Goal: Transaction & Acquisition: Purchase product/service

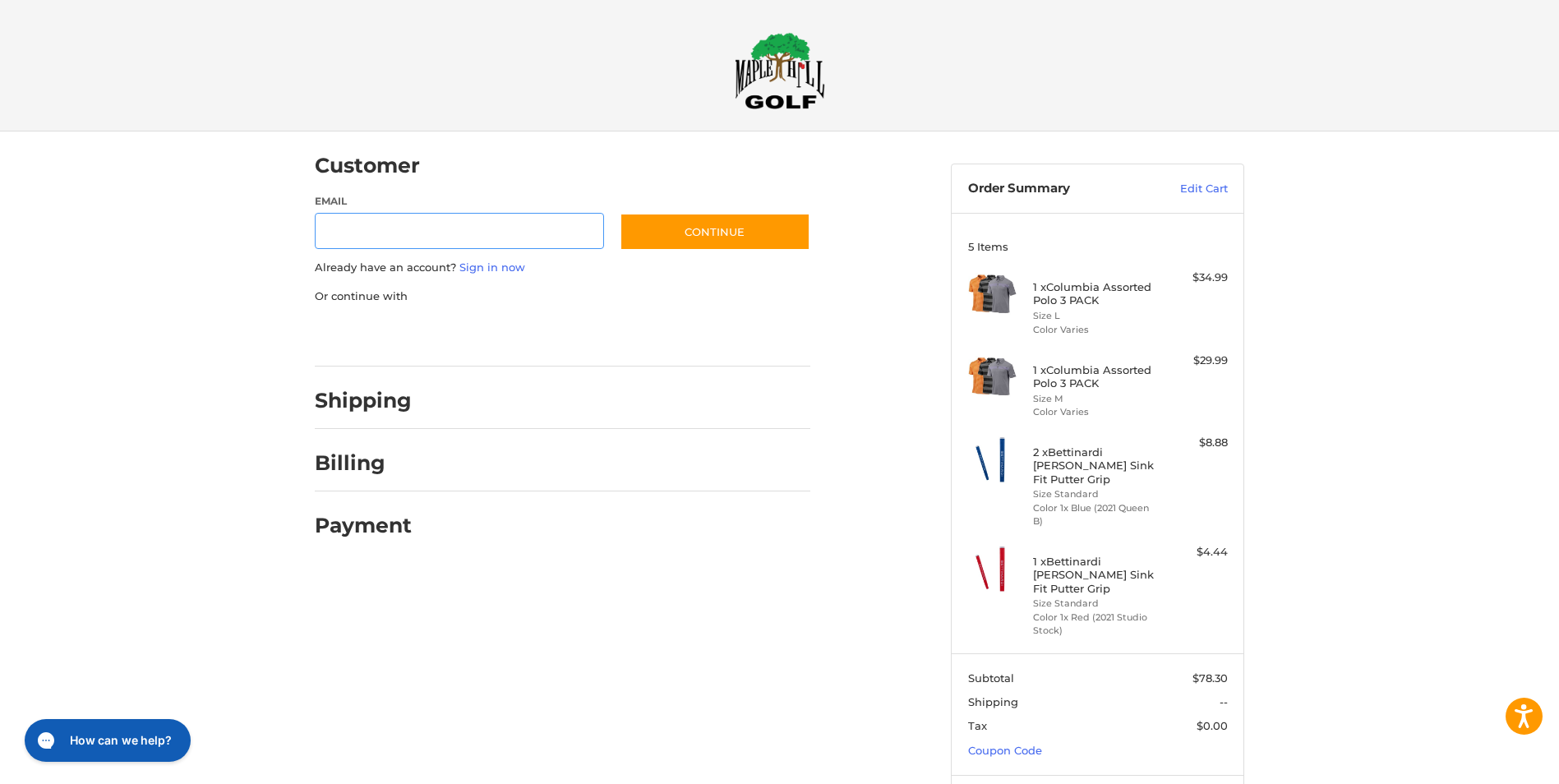
click at [396, 229] on input "Email" at bounding box center [460, 231] width 289 height 37
click at [395, 229] on input "Email" at bounding box center [460, 231] width 289 height 37
click at [256, 257] on div "Customer Guest Customer Email Subscribe to our newsletter. Continue Already hav…" at bounding box center [780, 500] width 1559 height 738
click at [482, 271] on link "Sign in now" at bounding box center [492, 266] width 66 height 14
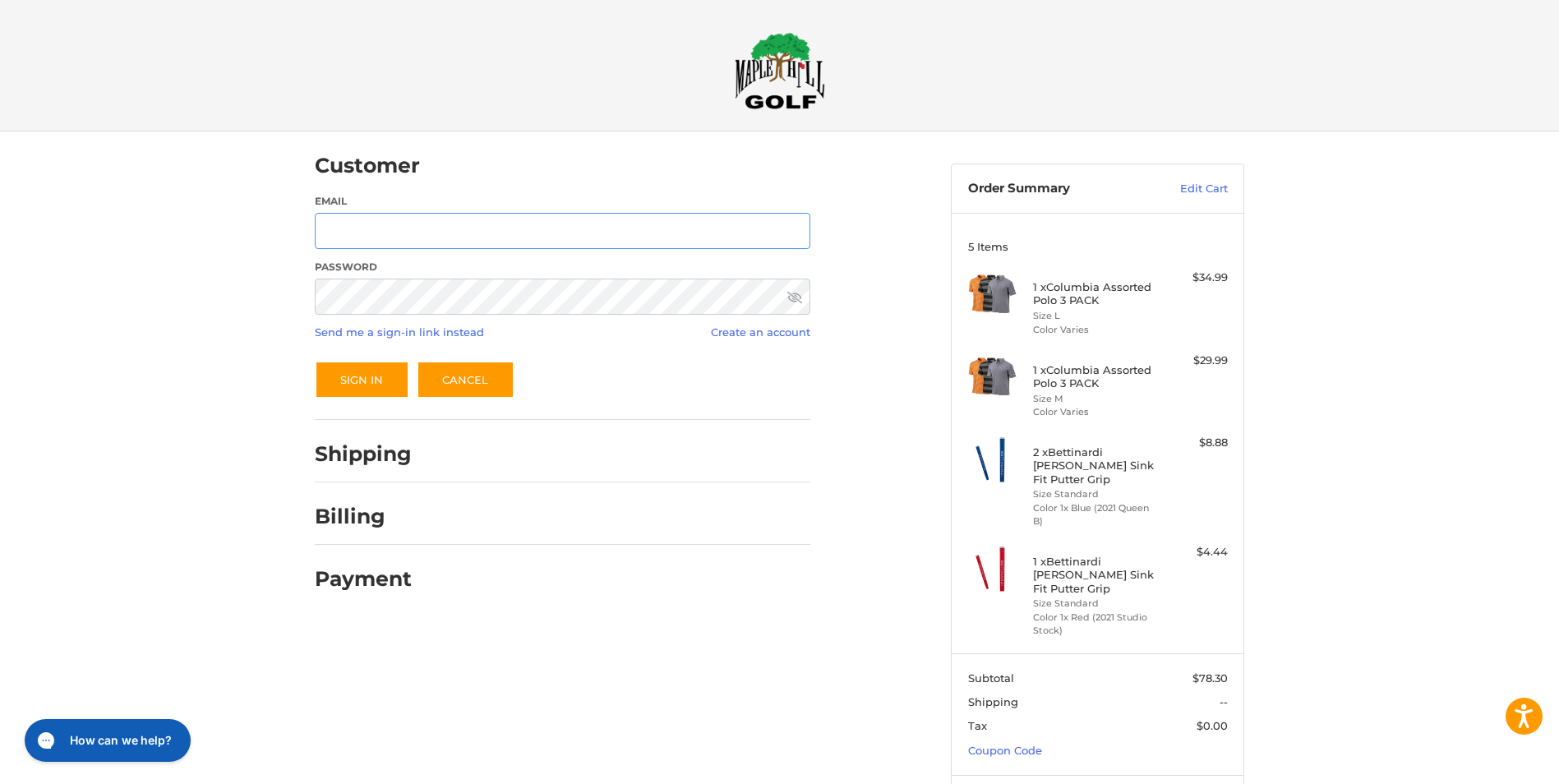
type input "**********"
click at [377, 381] on button "Sign In" at bounding box center [362, 380] width 95 height 38
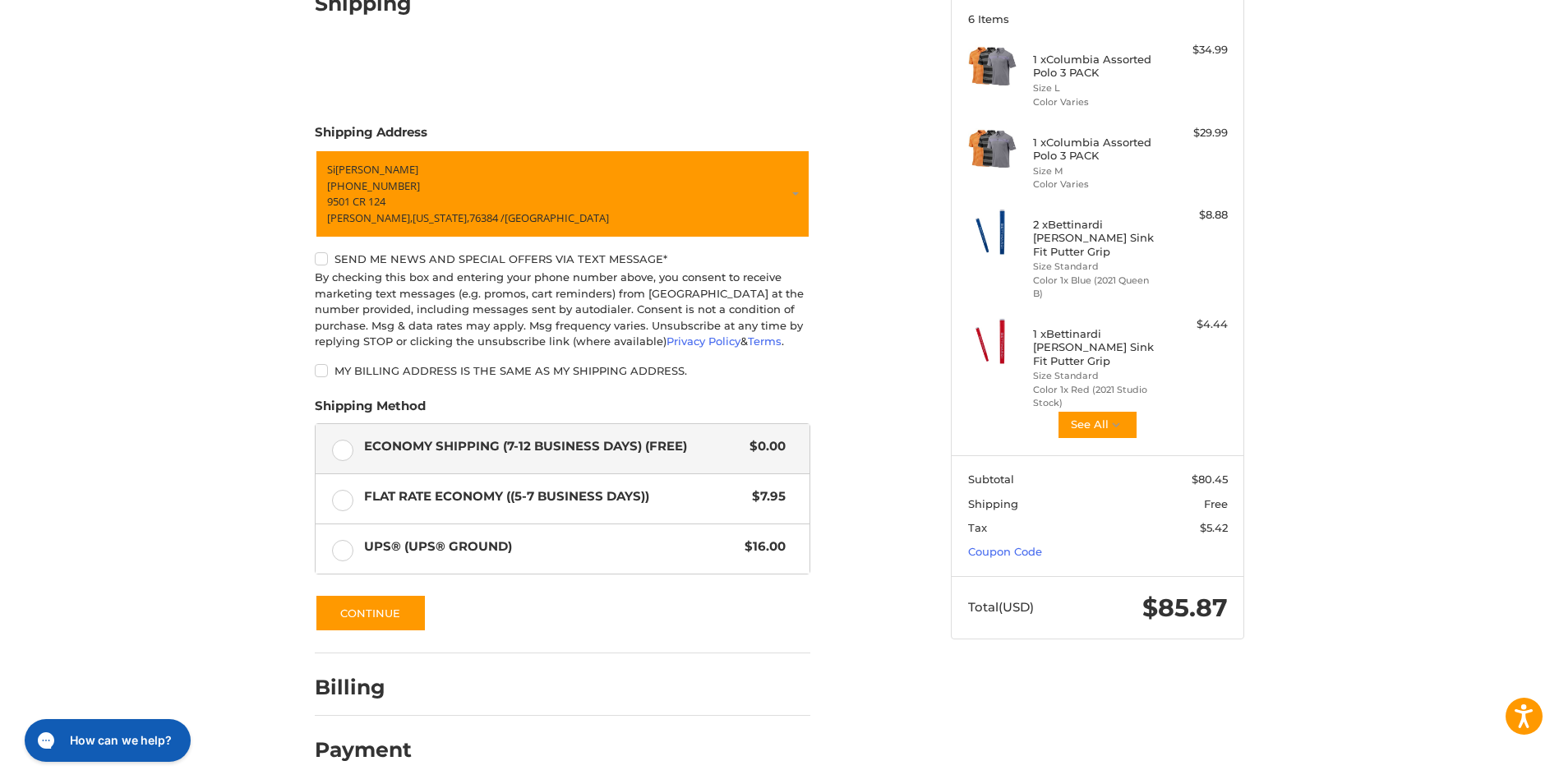
scroll to position [238, 0]
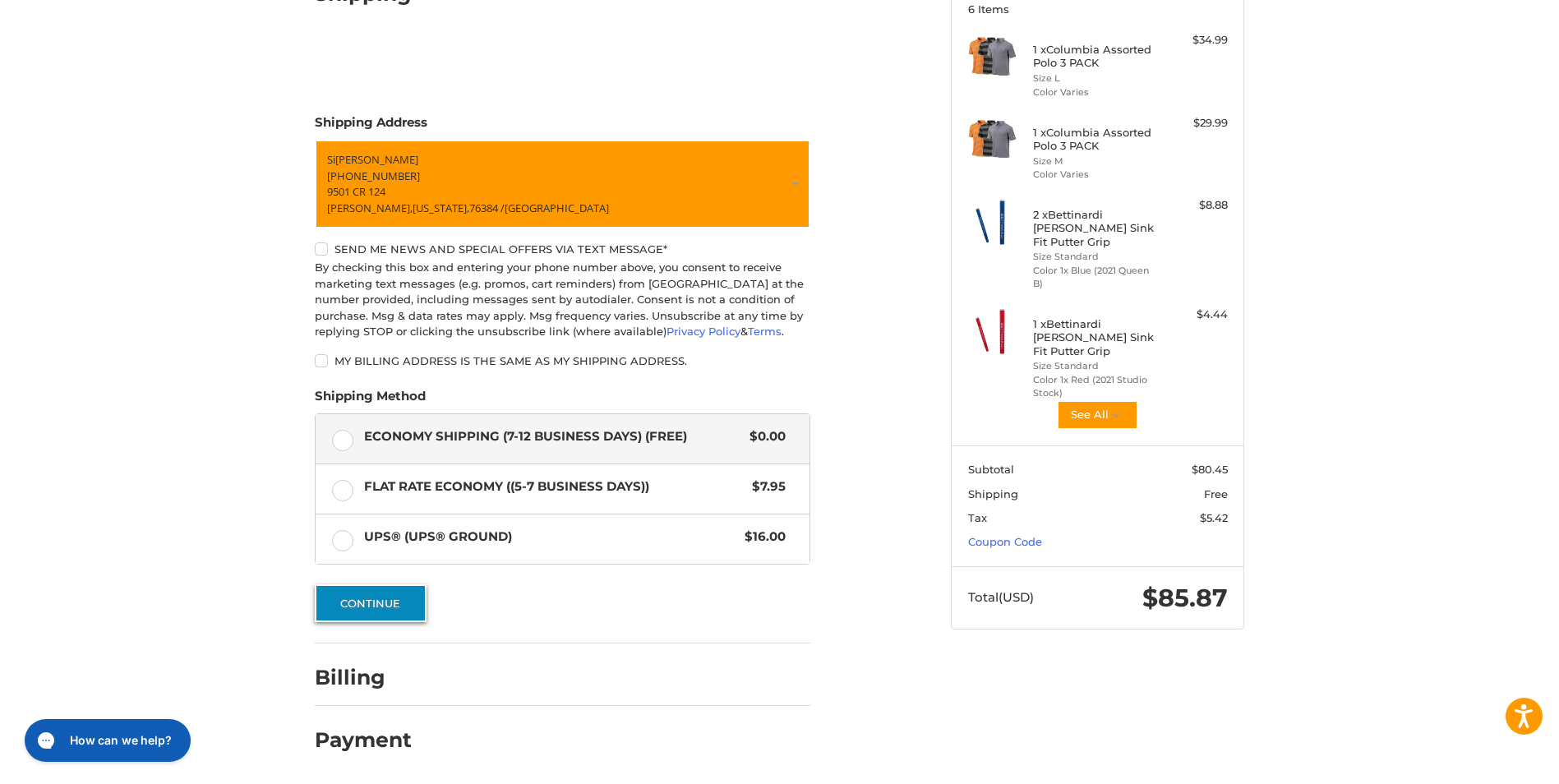
click at [390, 603] on button "Continue" at bounding box center [371, 603] width 112 height 38
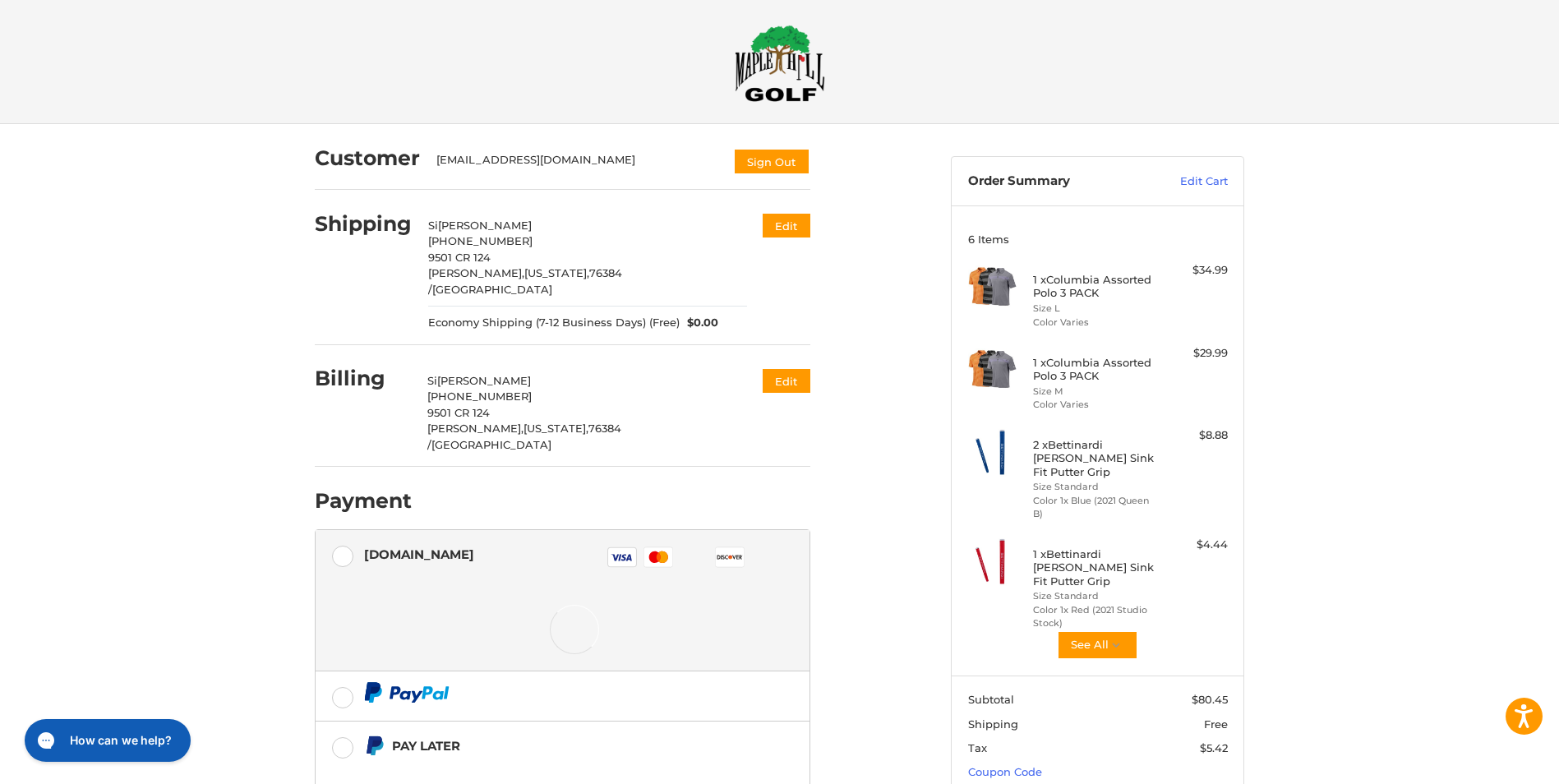
scroll to position [0, 0]
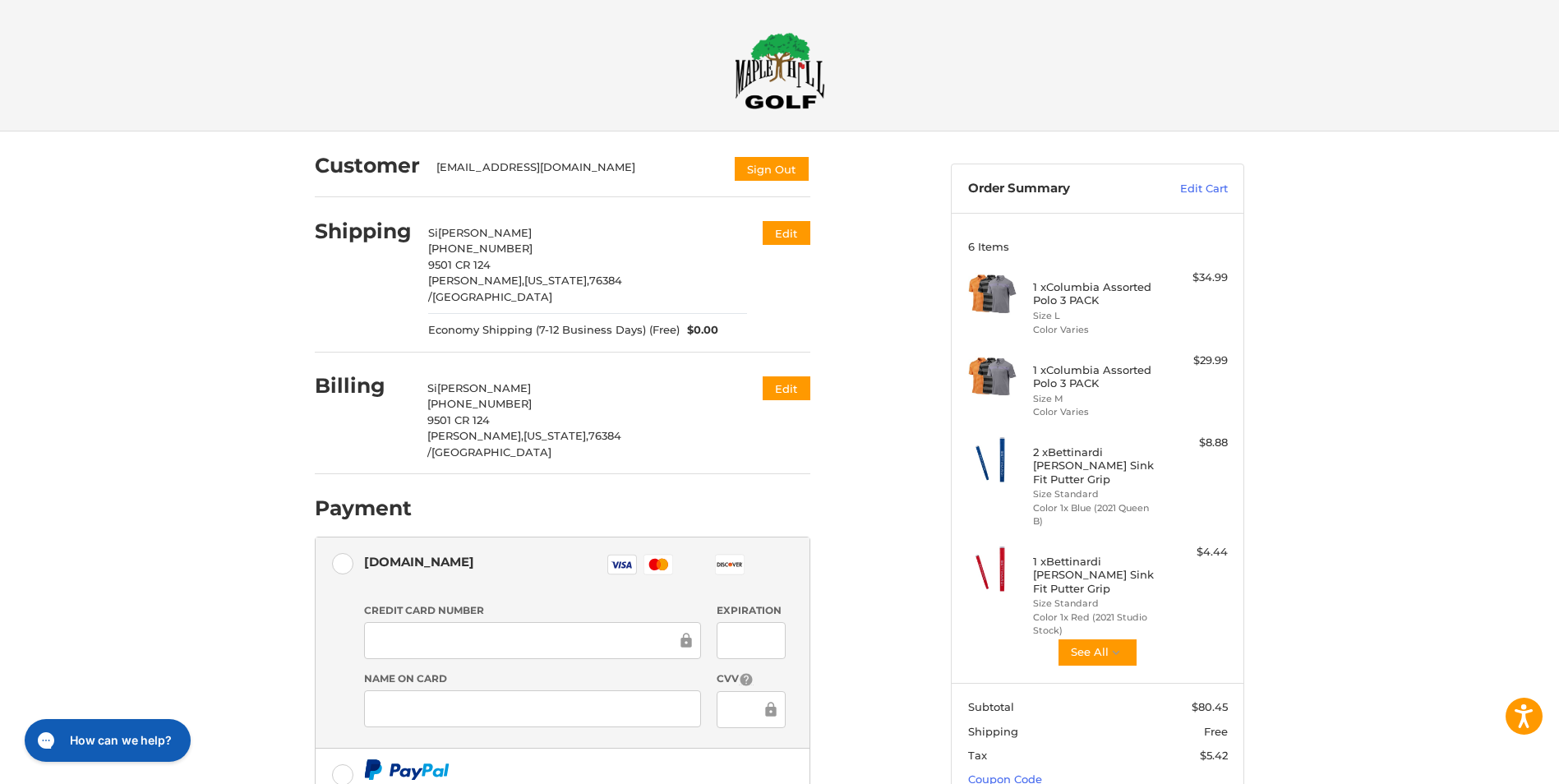
click at [758, 75] on img at bounding box center [780, 70] width 90 height 78
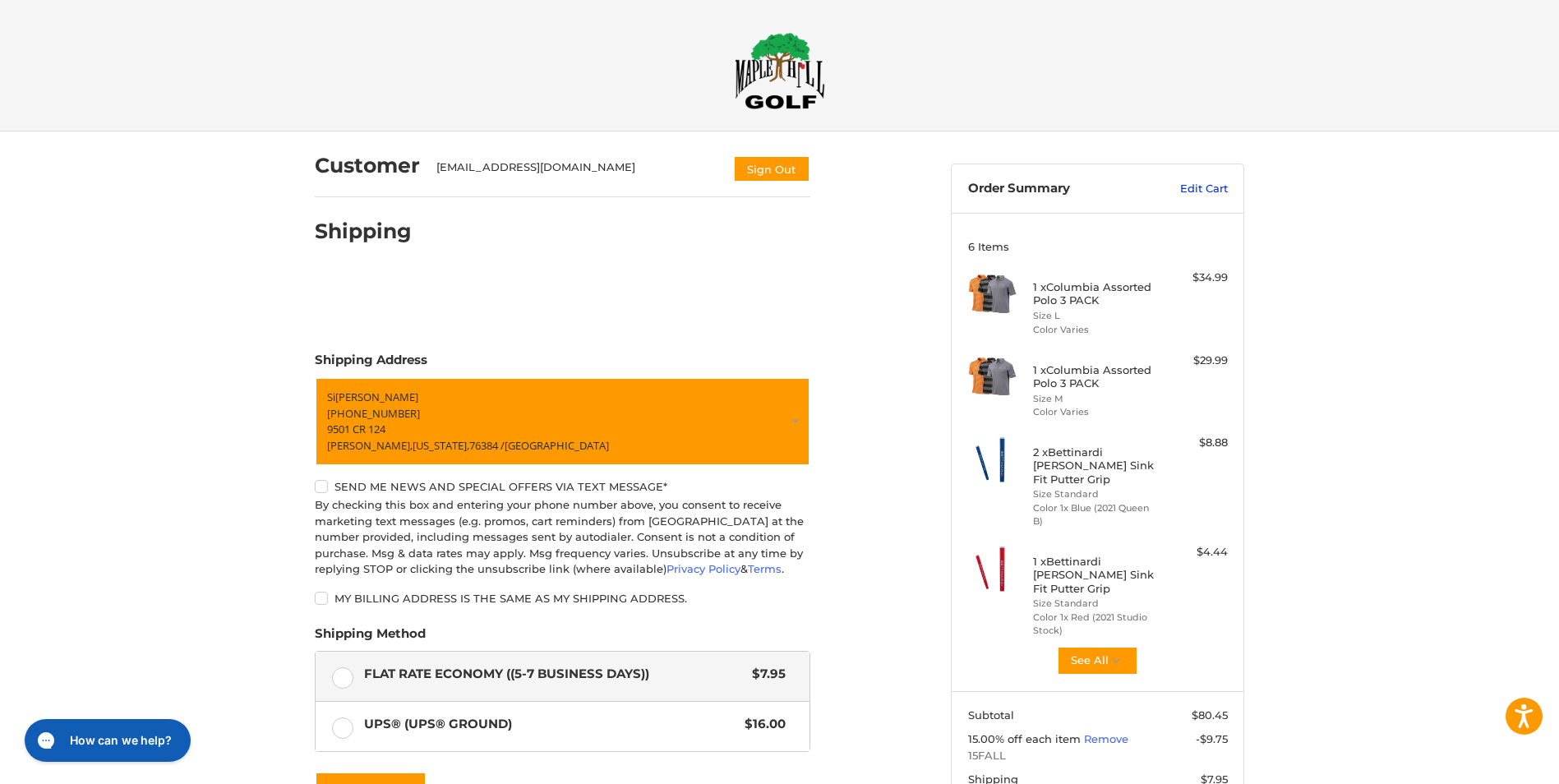
click at [1197, 190] on link "Edit Cart" at bounding box center [1187, 189] width 83 height 16
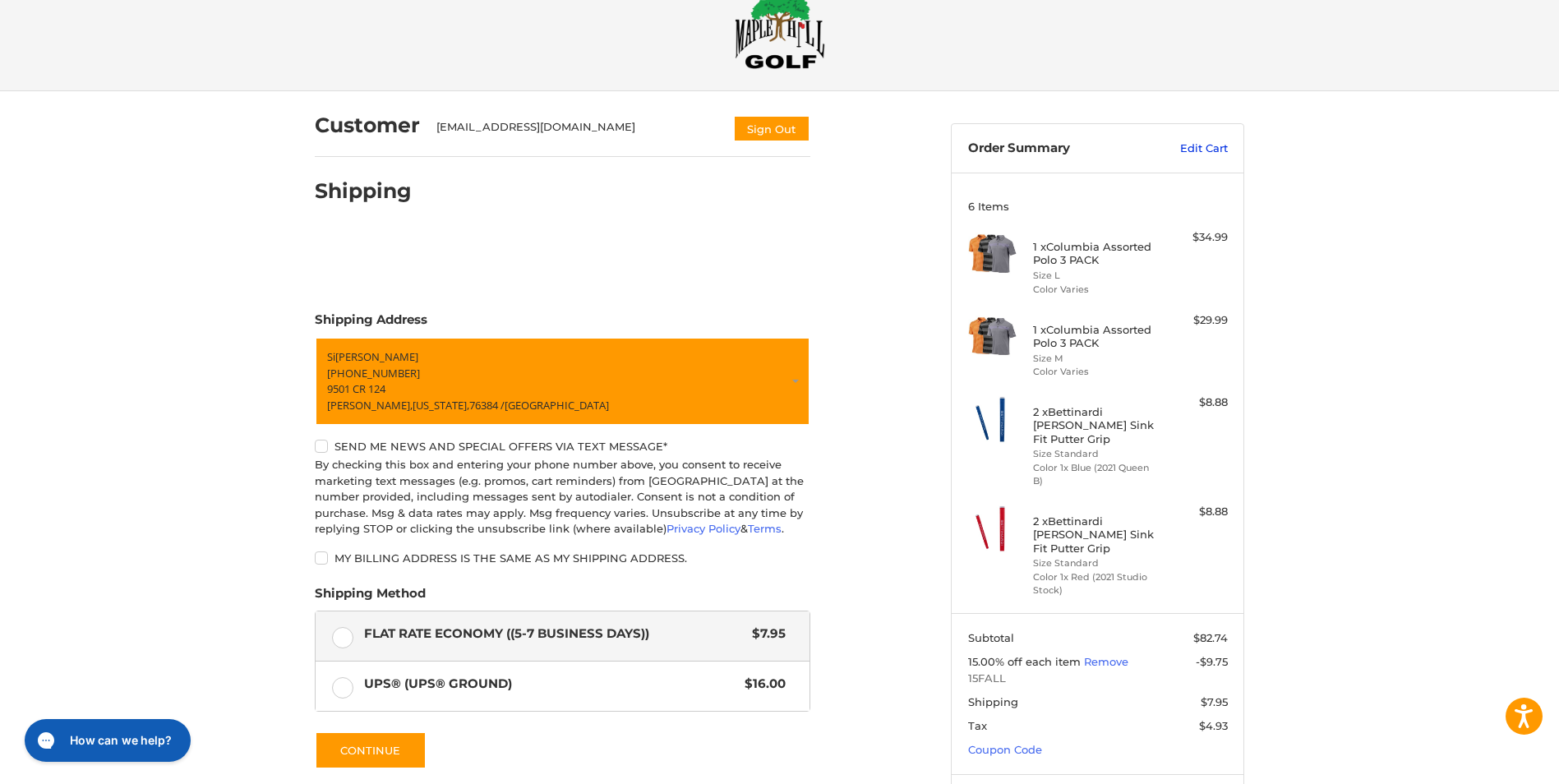
click at [1214, 154] on link "Edit Cart" at bounding box center [1187, 149] width 83 height 16
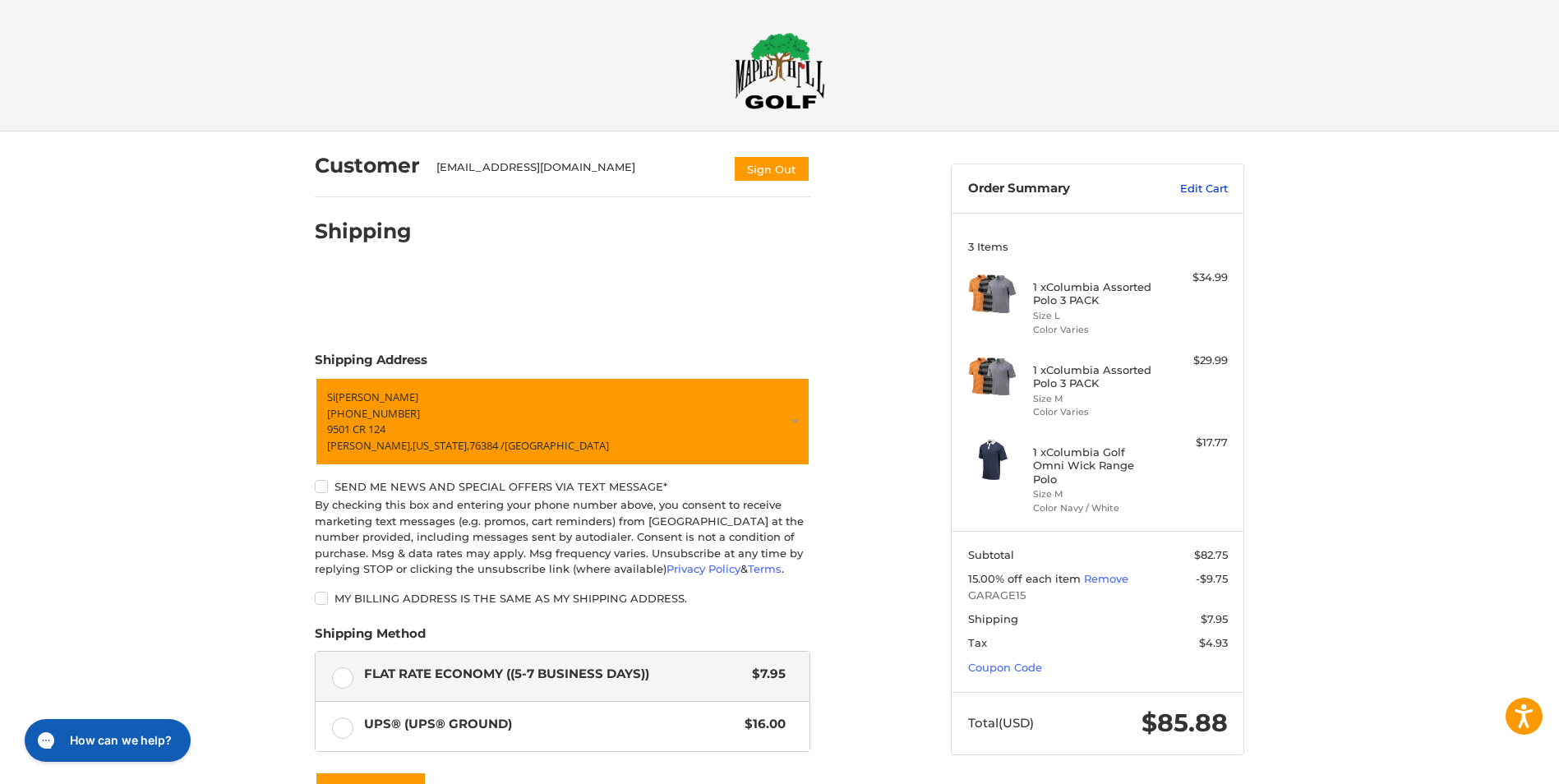
click at [1181, 189] on link "Edit Cart" at bounding box center [1187, 189] width 83 height 16
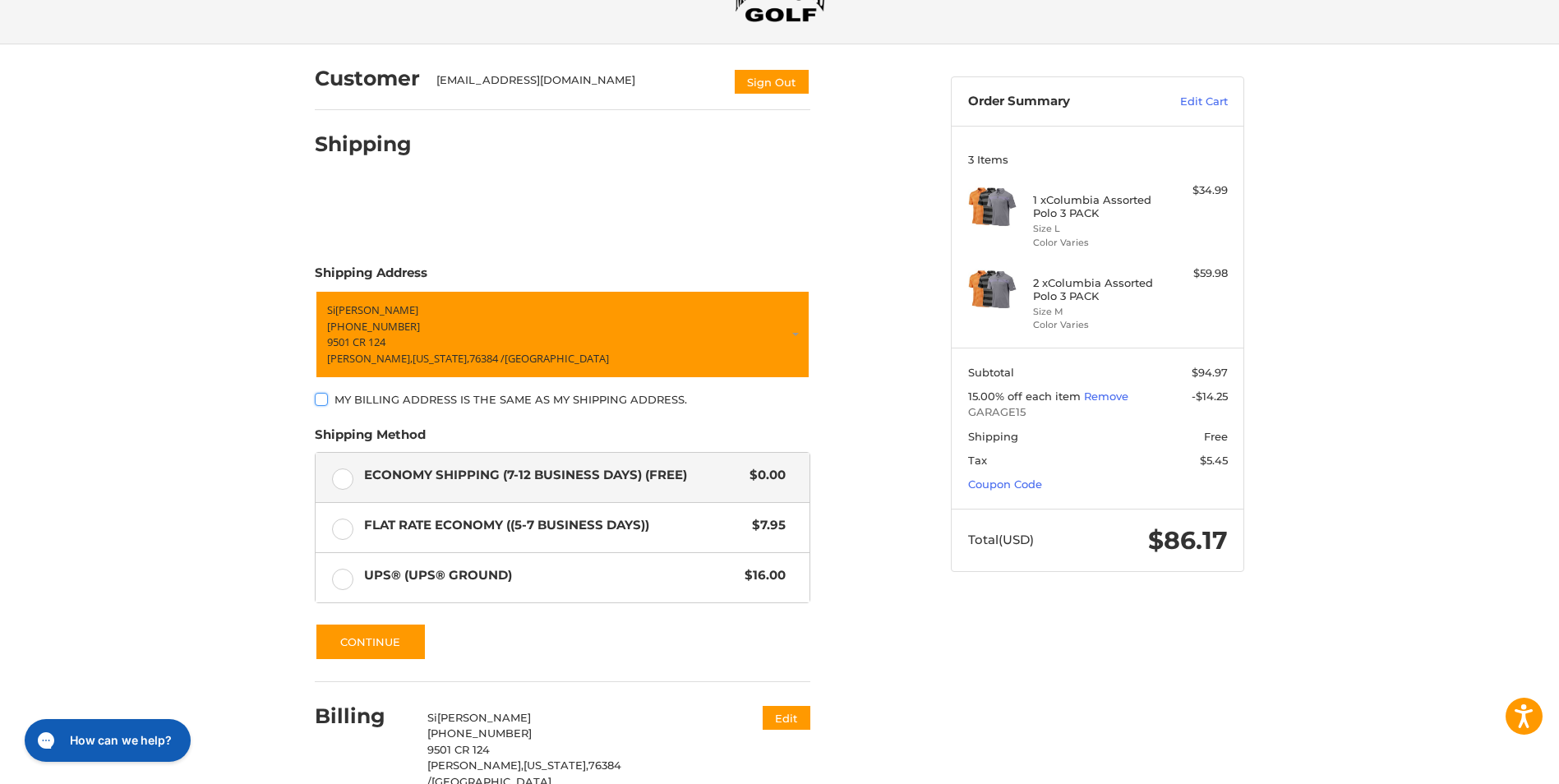
scroll to position [169, 0]
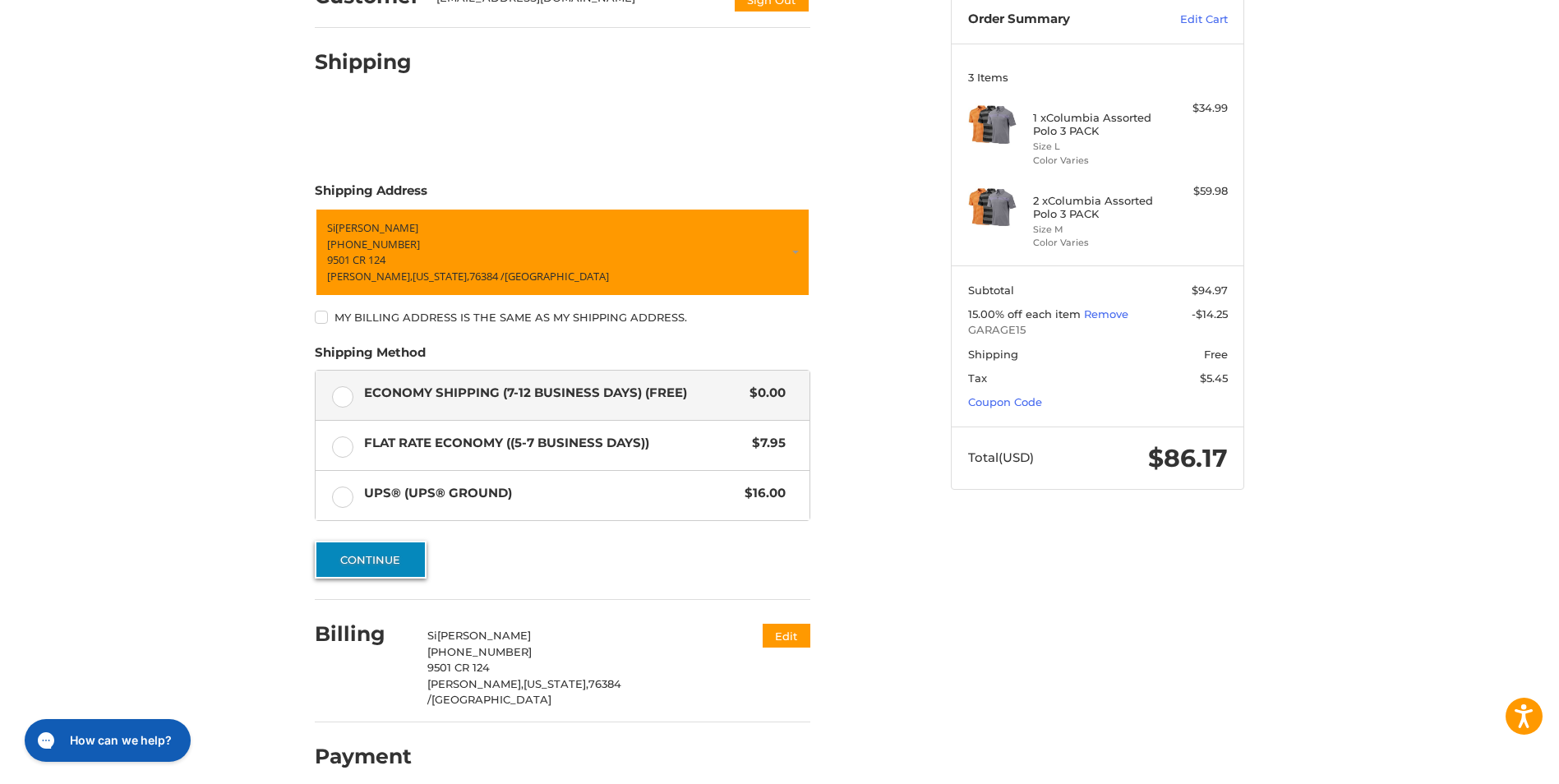
click at [407, 556] on button "Continue" at bounding box center [371, 560] width 112 height 38
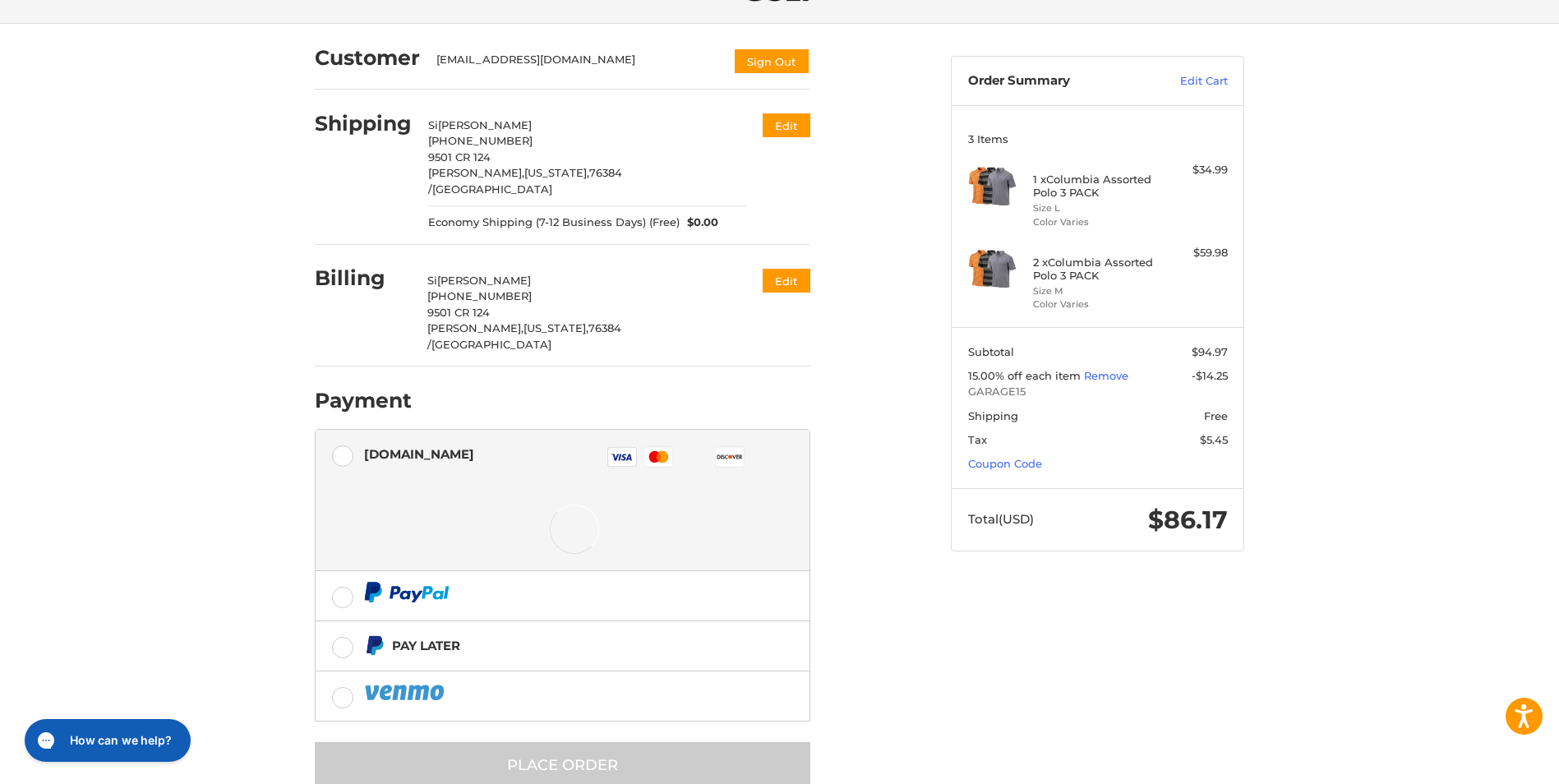
scroll to position [116, 0]
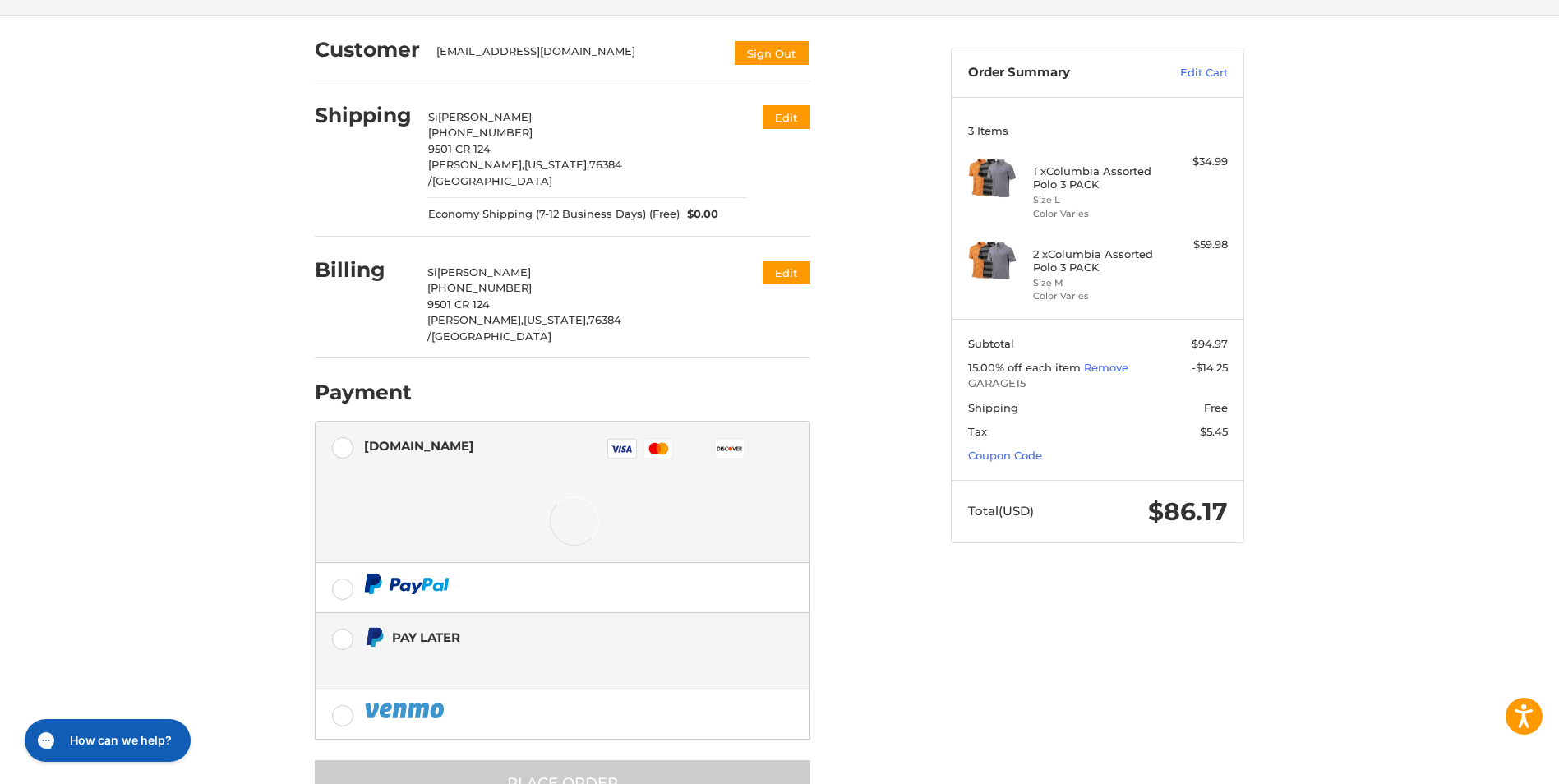
click at [351, 614] on label "Pay Later" at bounding box center [562, 651] width 494 height 76
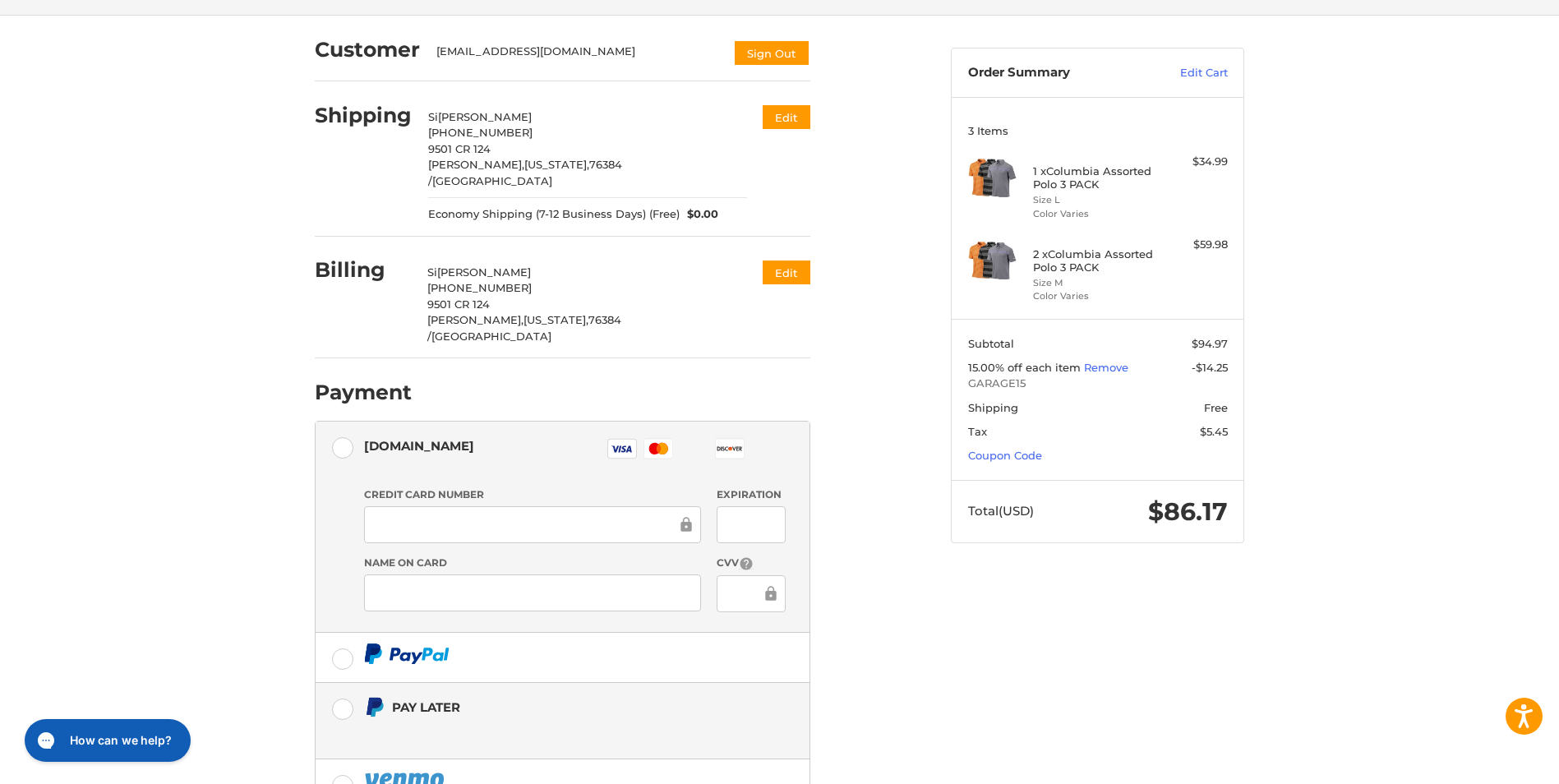
click at [336, 683] on label "Pay Later" at bounding box center [562, 721] width 494 height 76
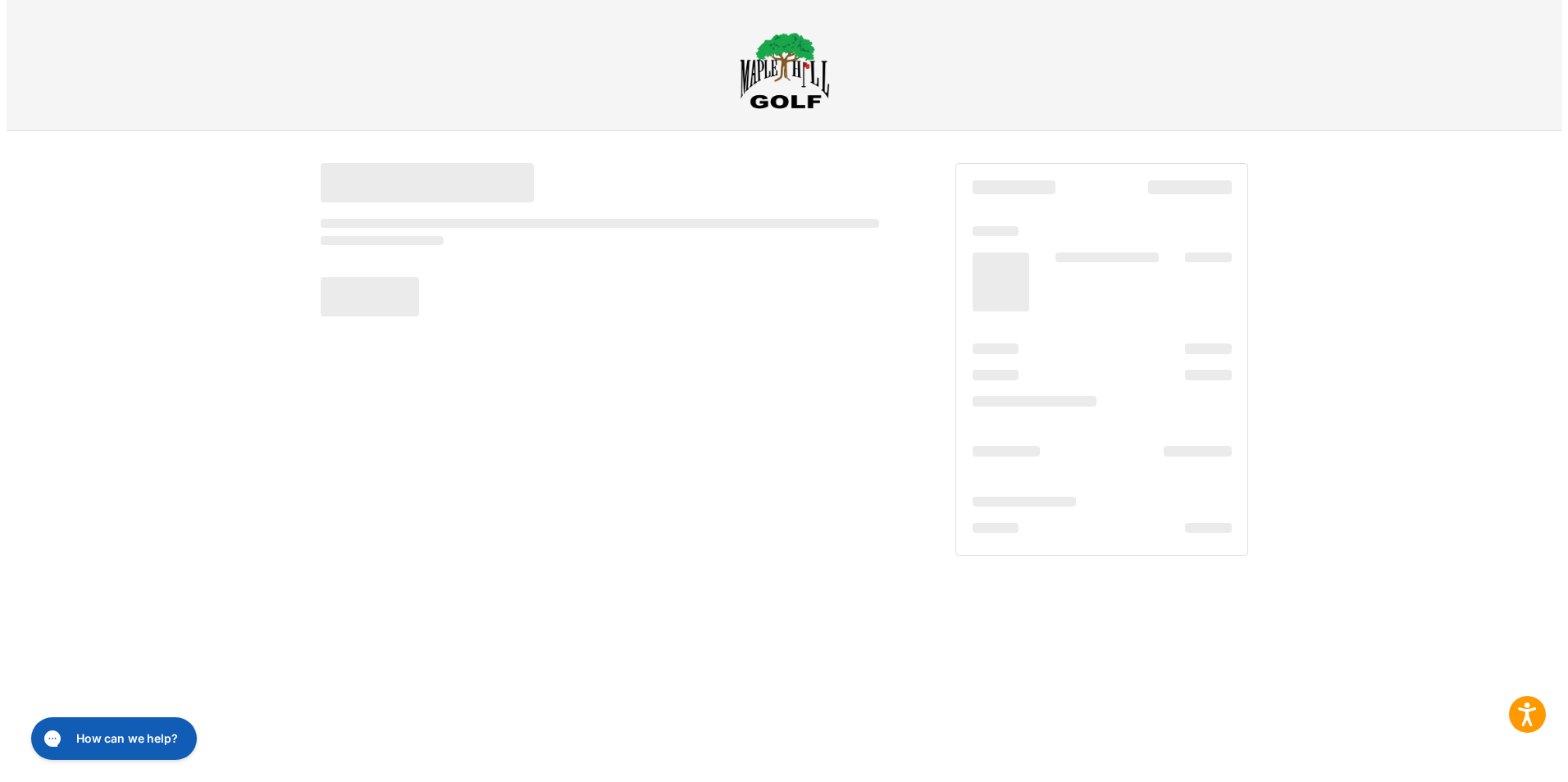
scroll to position [0, 0]
